Goal: Information Seeking & Learning: Learn about a topic

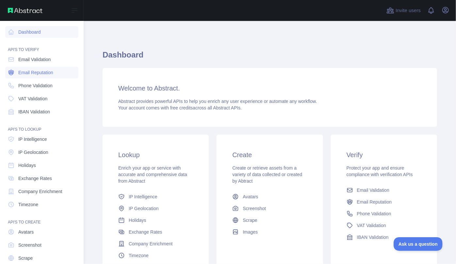
click at [31, 72] on span "Email Reputation" at bounding box center [35, 72] width 35 height 7
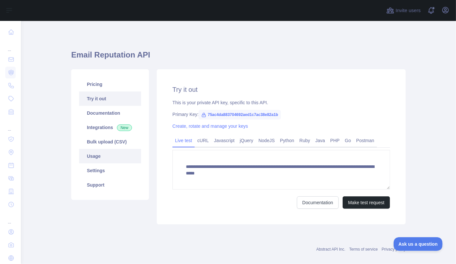
click at [101, 158] on link "Usage" at bounding box center [110, 156] width 62 height 14
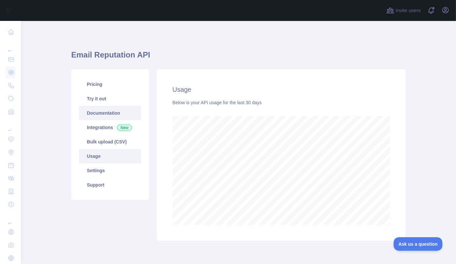
scroll to position [243, 430]
click at [96, 90] on link "Pricing" at bounding box center [110, 84] width 62 height 14
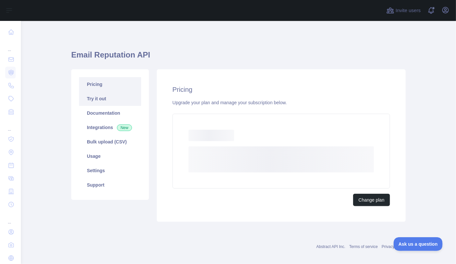
click at [97, 98] on link "Try it out" at bounding box center [110, 98] width 62 height 14
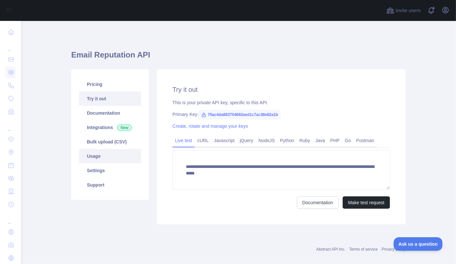
click at [92, 159] on link "Usage" at bounding box center [110, 156] width 62 height 14
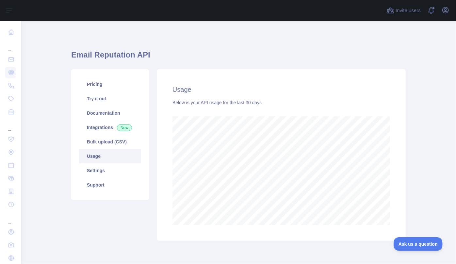
scroll to position [243, 430]
click at [95, 87] on link "Pricing" at bounding box center [110, 84] width 62 height 14
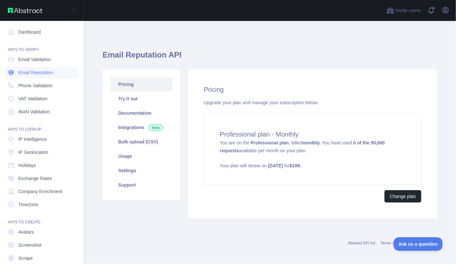
click at [32, 73] on span "Email Reputation" at bounding box center [35, 72] width 35 height 7
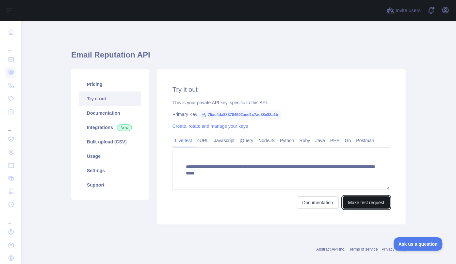
click at [357, 205] on button "Make test request" at bounding box center [365, 202] width 47 height 12
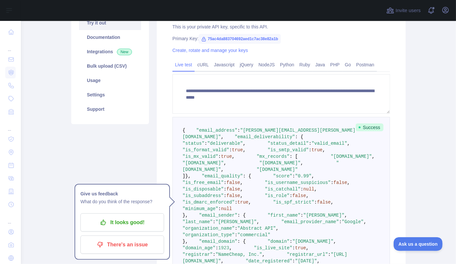
scroll to position [46, 0]
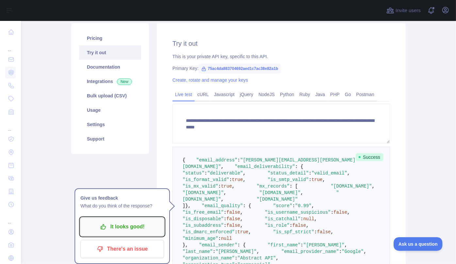
click at [115, 226] on p "It looks good!" at bounding box center [122, 226] width 74 height 11
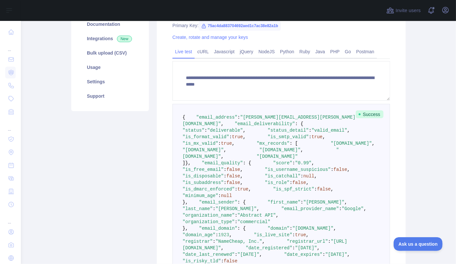
scroll to position [89, 0]
click at [123, 156] on div "Pricing Try it out Documentation Integrations New Bulk upload (CSV) Usage Setti…" at bounding box center [110, 160] width 86 height 360
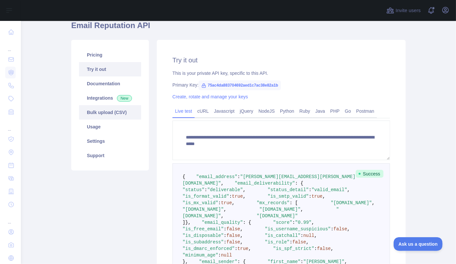
scroll to position [0, 0]
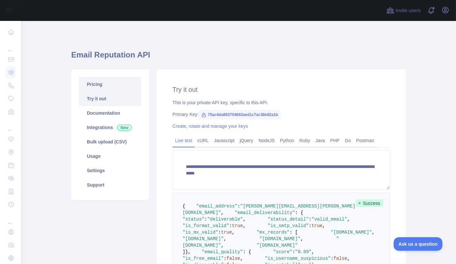
click at [93, 83] on link "Pricing" at bounding box center [110, 84] width 62 height 14
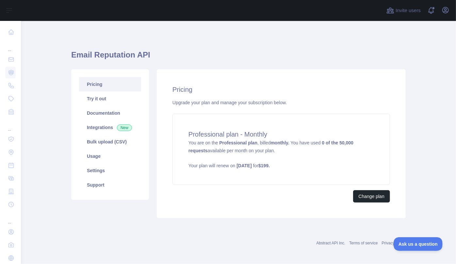
click at [175, 47] on div "Email Reputation API Pricing Try it out Documentation Integrations New Bulk upl…" at bounding box center [238, 132] width 334 height 191
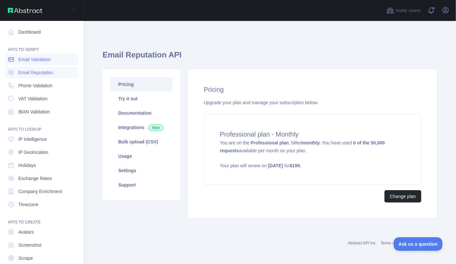
click at [29, 61] on span "Email Validation" at bounding box center [34, 59] width 32 height 7
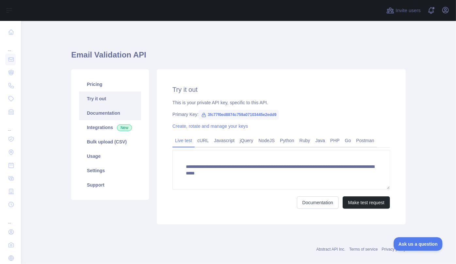
click at [91, 112] on link "Documentation" at bounding box center [110, 113] width 62 height 14
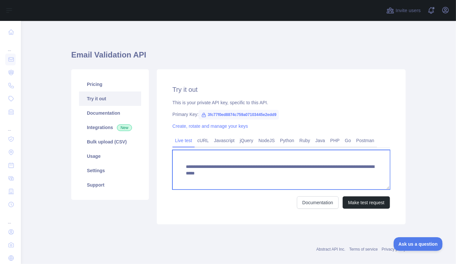
drag, startPoint x: 183, startPoint y: 166, endPoint x: 208, endPoint y: 174, distance: 26.0
click at [208, 174] on textarea "**********" at bounding box center [280, 169] width 217 height 39
click at [214, 181] on textarea "**********" at bounding box center [280, 169] width 217 height 39
drag, startPoint x: 202, startPoint y: 173, endPoint x: 277, endPoint y: 173, distance: 74.8
click at [277, 173] on textarea "**********" at bounding box center [280, 169] width 217 height 39
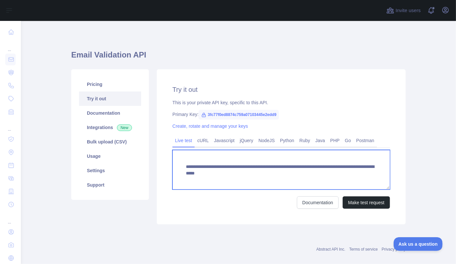
drag, startPoint x: 362, startPoint y: 174, endPoint x: 294, endPoint y: 175, distance: 67.9
click at [294, 175] on textarea "**********" at bounding box center [280, 169] width 217 height 39
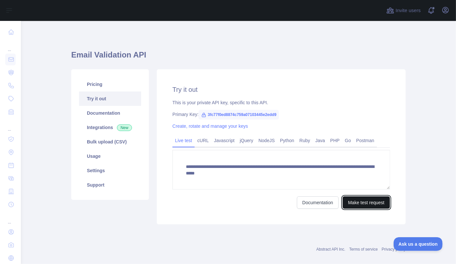
click at [372, 201] on button "Make test request" at bounding box center [365, 202] width 47 height 12
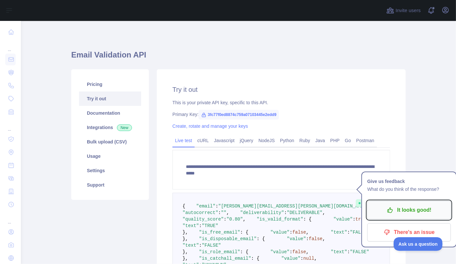
click at [421, 213] on p "It looks good!" at bounding box center [409, 209] width 74 height 11
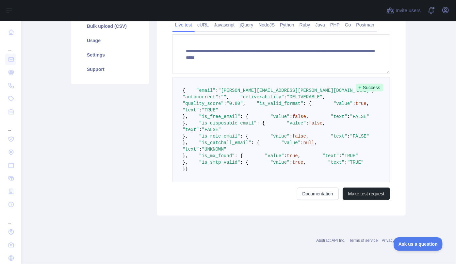
scroll to position [178, 0]
drag, startPoint x: 192, startPoint y: 47, endPoint x: 227, endPoint y: 49, distance: 34.6
click at [240, 94] on span ""deliverability"" at bounding box center [262, 96] width 44 height 5
click at [287, 94] on span ""DELIVERABLE"" at bounding box center [305, 96] width 36 height 5
drag, startPoint x: 238, startPoint y: 47, endPoint x: 265, endPoint y: 50, distance: 26.6
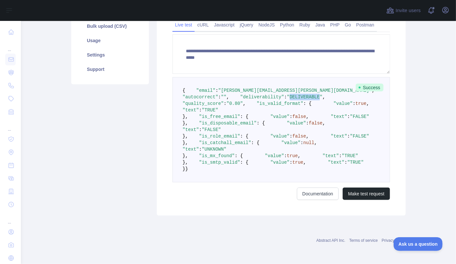
click at [265, 77] on pre "{ "email" : "[PERSON_NAME][EMAIL_ADDRESS][PERSON_NAME][DOMAIN_NAME]" , "autocor…" at bounding box center [280, 129] width 217 height 105
click at [287, 94] on span ""DELIVERABLE"" at bounding box center [305, 96] width 36 height 5
drag, startPoint x: 244, startPoint y: 55, endPoint x: 236, endPoint y: 54, distance: 7.9
click at [236, 101] on span ""0.80"" at bounding box center [234, 103] width 16 height 5
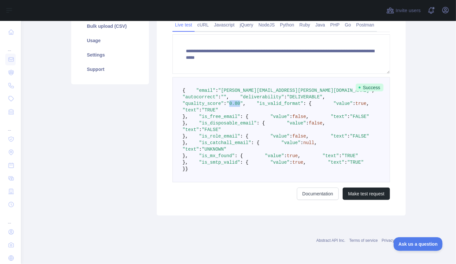
drag, startPoint x: 236, startPoint y: 53, endPoint x: 245, endPoint y: 54, distance: 9.8
click at [243, 101] on span ""0.80"" at bounding box center [234, 103] width 16 height 5
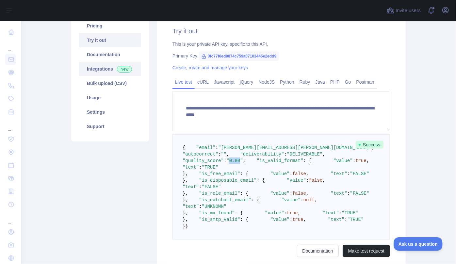
scroll to position [59, 0]
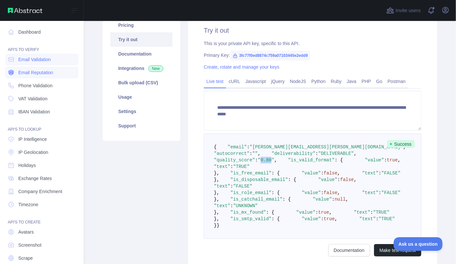
click at [32, 73] on span "Email Reputation" at bounding box center [35, 72] width 35 height 7
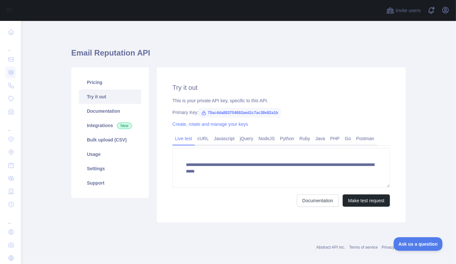
scroll to position [8, 0]
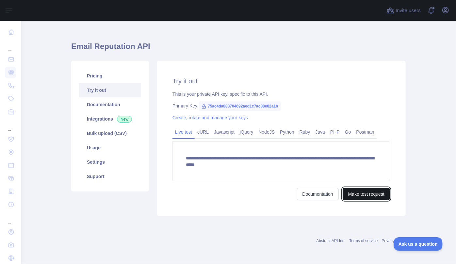
click at [366, 193] on button "Make test request" at bounding box center [365, 194] width 47 height 12
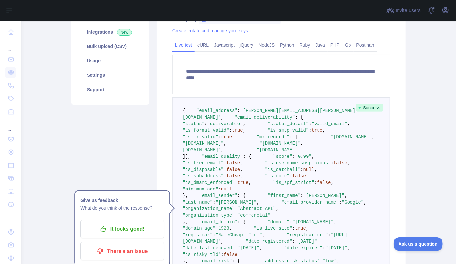
scroll to position [97, 0]
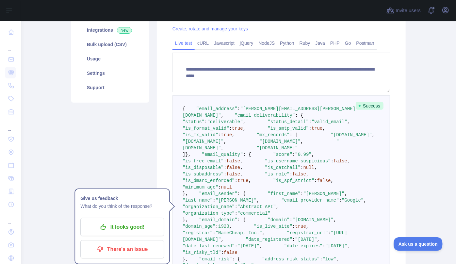
drag, startPoint x: 193, startPoint y: 114, endPoint x: 285, endPoint y: 191, distance: 120.0
click at [285, 191] on pre "{ "email_address" : "[PERSON_NAME][EMAIL_ADDRESS][PERSON_NAME][DOMAIN_NAME]" , …" at bounding box center [280, 196] width 217 height 203
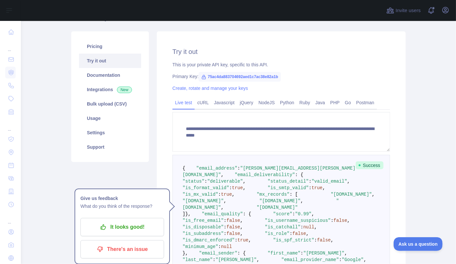
click at [309, 182] on pre "{ "email_address" : "[PERSON_NAME][EMAIL_ADDRESS][PERSON_NAME][DOMAIN_NAME]" , …" at bounding box center [280, 256] width 217 height 203
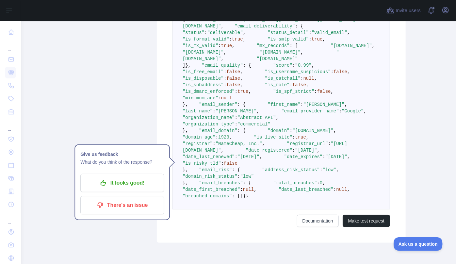
scroll to position [216, 0]
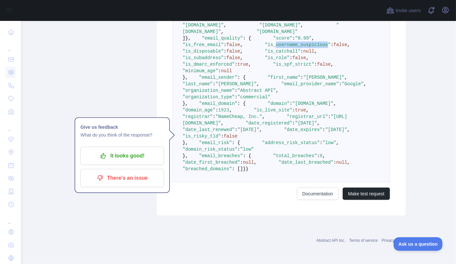
drag, startPoint x: 211, startPoint y: 114, endPoint x: 257, endPoint y: 115, distance: 46.1
click at [265, 47] on span ""is_username_suspicious"" at bounding box center [298, 44] width 66 height 5
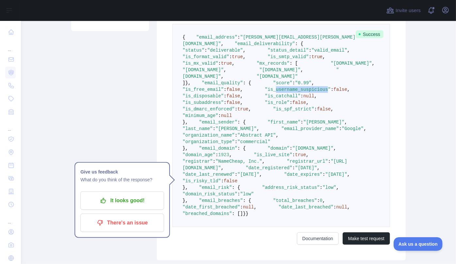
scroll to position [157, 0]
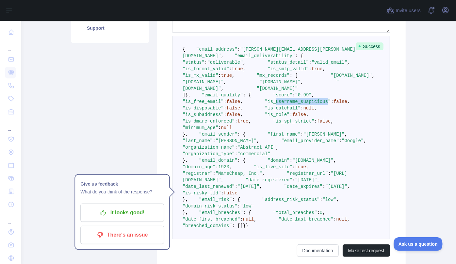
drag, startPoint x: 275, startPoint y: 133, endPoint x: 221, endPoint y: 109, distance: 59.0
click at [209, 109] on pre "{ "email_address" : "[PERSON_NAME][EMAIL_ADDRESS][PERSON_NAME][DOMAIN_NAME]" , …" at bounding box center [280, 137] width 217 height 203
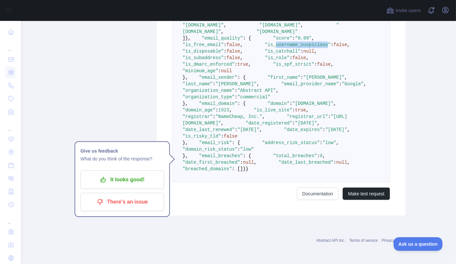
scroll to position [335, 0]
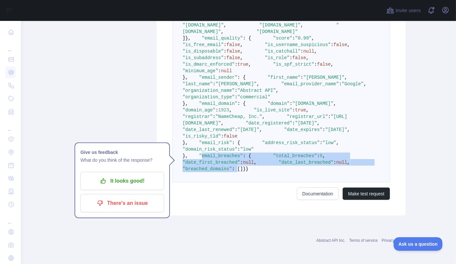
drag, startPoint x: 193, startPoint y: 197, endPoint x: 251, endPoint y: 222, distance: 62.8
click at [251, 171] on code "{ "email_address" : "[PERSON_NAME][EMAIL_ADDRESS][PERSON_NAME][DOMAIN_NAME]" , …" at bounding box center [294, 81] width 225 height 182
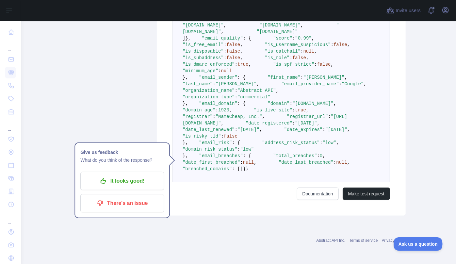
click at [271, 182] on pre "{ "email_address" : "[PERSON_NAME][EMAIL_ADDRESS][PERSON_NAME][DOMAIN_NAME]" , …" at bounding box center [280, 80] width 217 height 203
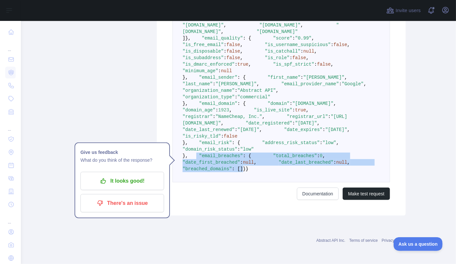
drag, startPoint x: 267, startPoint y: 225, endPoint x: 188, endPoint y: 197, distance: 83.9
click at [188, 182] on pre "{ "email_address" : "[PERSON_NAME][EMAIL_ADDRESS][PERSON_NAME][DOMAIN_NAME]" , …" at bounding box center [280, 80] width 217 height 203
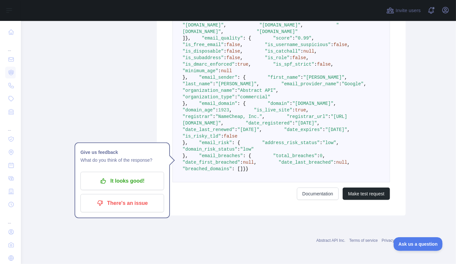
click at [276, 182] on pre "{ "email_address" : "[PERSON_NAME][EMAIL_ADDRESS][PERSON_NAME][DOMAIN_NAME]" , …" at bounding box center [280, 80] width 217 height 203
click at [134, 172] on button "It looks good!" at bounding box center [122, 181] width 84 height 18
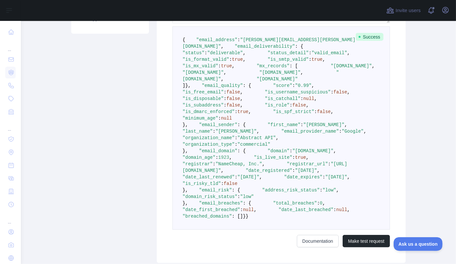
scroll to position [157, 0]
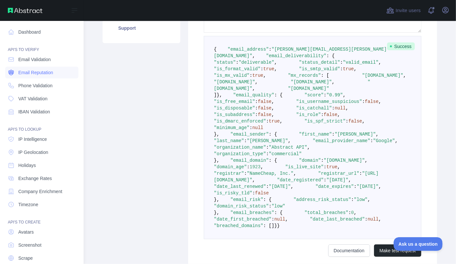
click at [29, 74] on span "Email Reputation" at bounding box center [35, 72] width 35 height 7
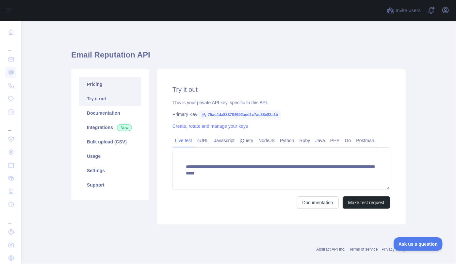
click at [97, 86] on link "Pricing" at bounding box center [110, 84] width 62 height 14
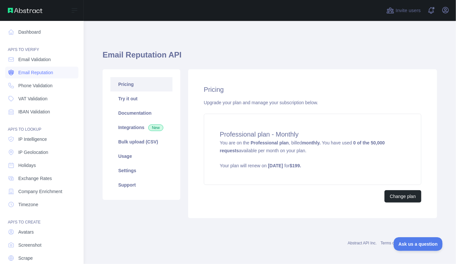
click at [28, 73] on span "Email Reputation" at bounding box center [35, 72] width 35 height 7
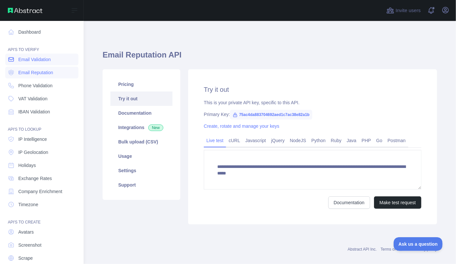
click at [24, 58] on span "Email Validation" at bounding box center [34, 59] width 32 height 7
click at [28, 73] on span "Email Reputation" at bounding box center [35, 72] width 35 height 7
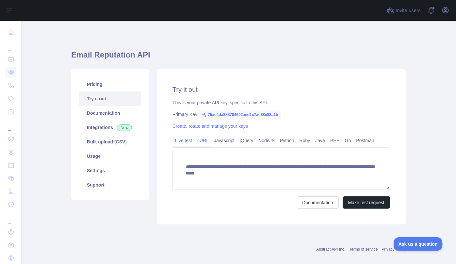
click at [206, 140] on link "cURL" at bounding box center [203, 140] width 17 height 10
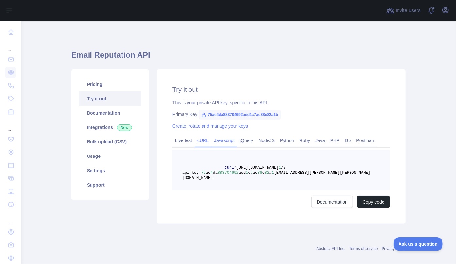
click at [221, 141] on link "Javascript" at bounding box center [224, 140] width 26 height 10
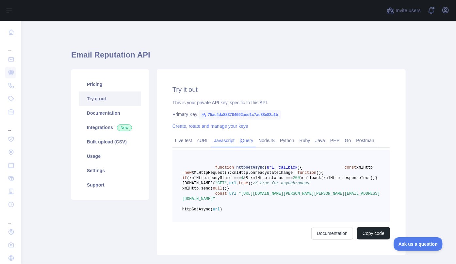
click at [245, 142] on link "jQuery" at bounding box center [246, 140] width 19 height 10
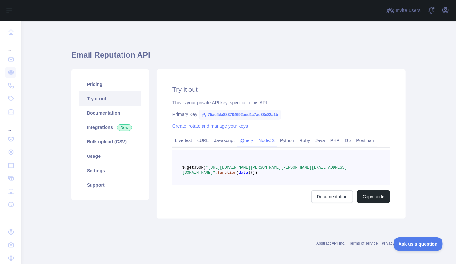
click at [264, 142] on link "NodeJS" at bounding box center [267, 140] width 22 height 10
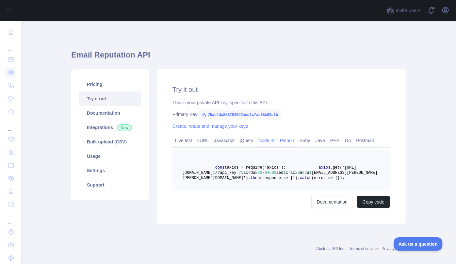
click at [290, 142] on link "Python" at bounding box center [287, 140] width 20 height 10
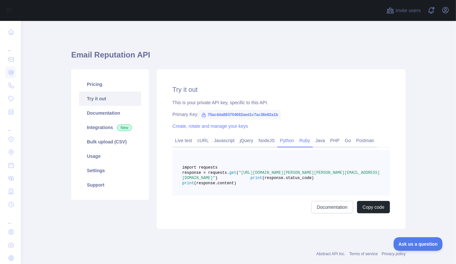
click at [307, 141] on link "Ruby" at bounding box center [305, 140] width 16 height 10
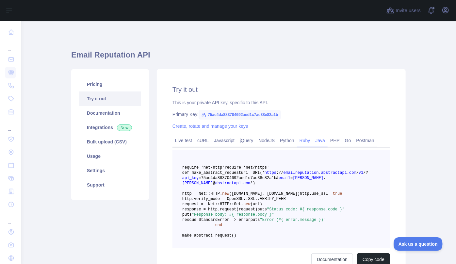
click at [319, 143] on link "Java" at bounding box center [320, 140] width 15 height 10
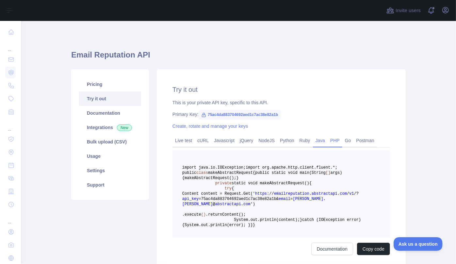
click at [331, 143] on link "PHP" at bounding box center [334, 140] width 15 height 10
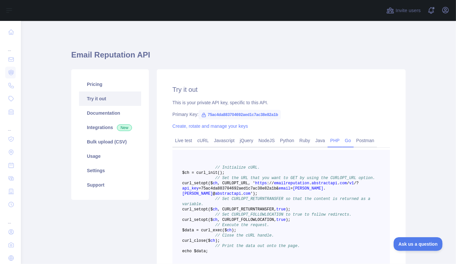
click at [343, 142] on link "Go" at bounding box center [347, 140] width 11 height 10
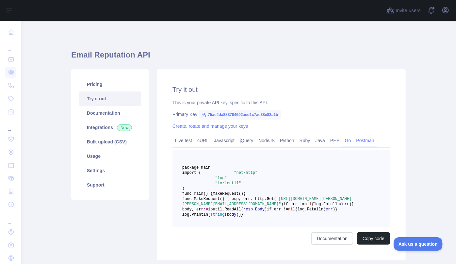
click at [359, 141] on link "Postman" at bounding box center [365, 140] width 23 height 10
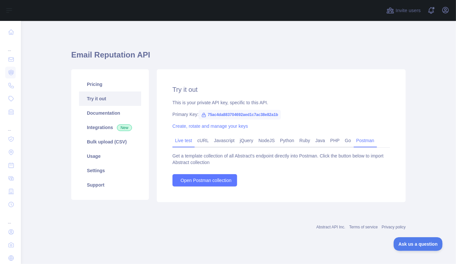
click at [180, 138] on link "Live test" at bounding box center [183, 140] width 22 height 10
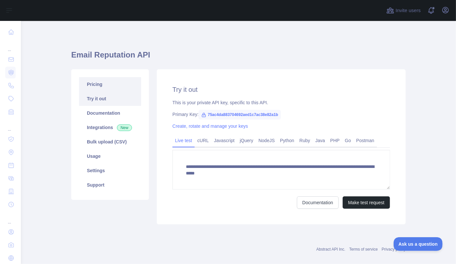
click at [93, 89] on link "Pricing" at bounding box center [110, 84] width 62 height 14
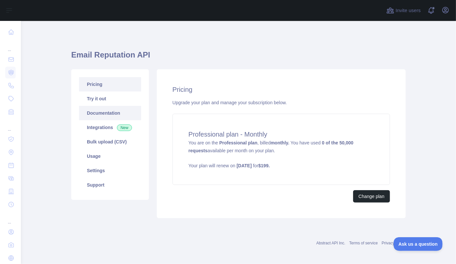
click at [99, 113] on link "Documentation" at bounding box center [110, 113] width 62 height 14
click at [105, 99] on link "Try it out" at bounding box center [110, 98] width 62 height 14
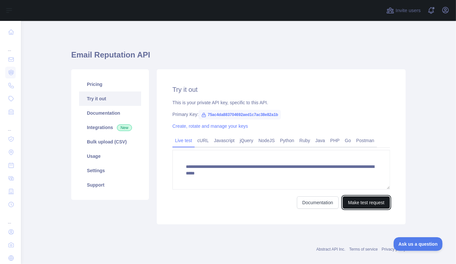
click at [370, 205] on button "Make test request" at bounding box center [365, 202] width 47 height 12
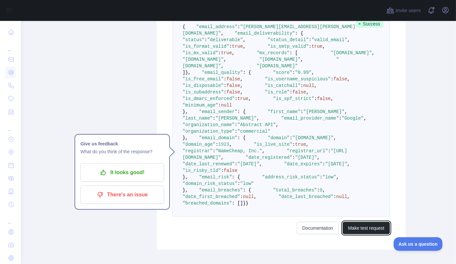
scroll to position [185, 0]
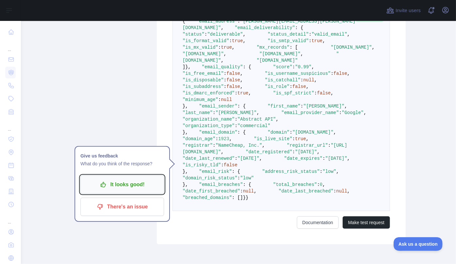
click at [127, 182] on p "It looks good!" at bounding box center [122, 184] width 74 height 11
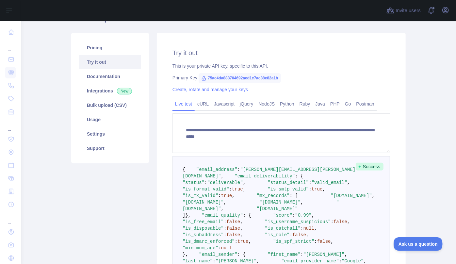
scroll to position [0, 0]
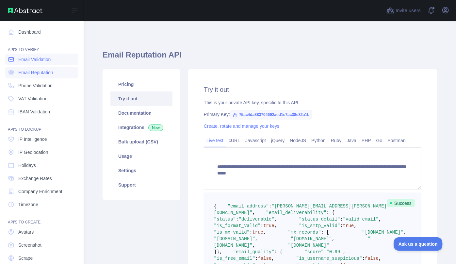
click at [28, 60] on span "Email Validation" at bounding box center [34, 59] width 32 height 7
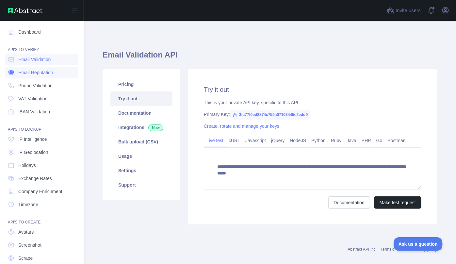
click at [24, 71] on span "Email Reputation" at bounding box center [35, 72] width 35 height 7
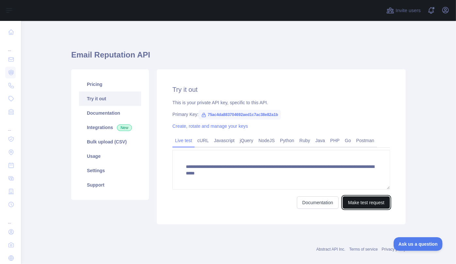
click at [355, 203] on button "Make test request" at bounding box center [365, 202] width 47 height 12
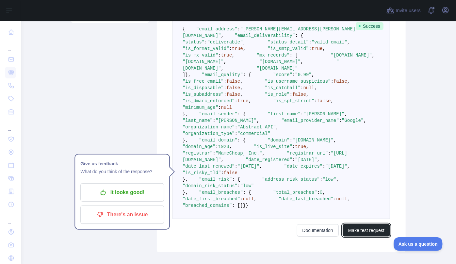
scroll to position [267, 0]
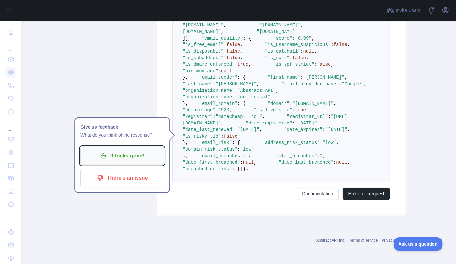
click at [133, 150] on p "It looks good!" at bounding box center [122, 155] width 74 height 11
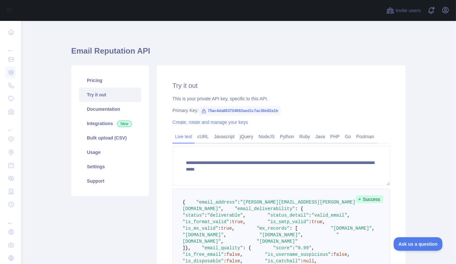
scroll to position [0, 0]
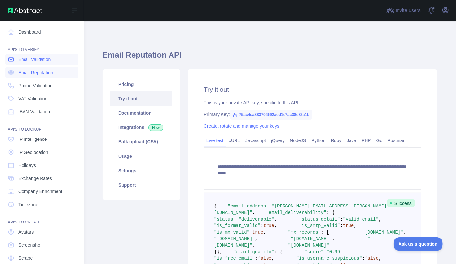
click at [33, 60] on span "Email Validation" at bounding box center [34, 59] width 32 height 7
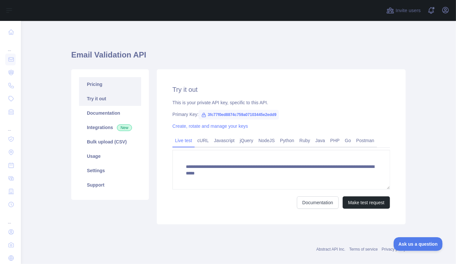
click at [99, 82] on link "Pricing" at bounding box center [110, 84] width 62 height 14
